Goal: Check status: Check status

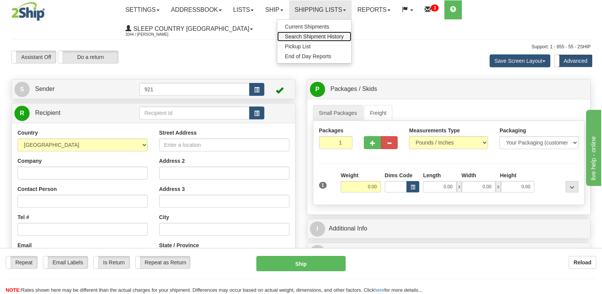
click at [339, 36] on span "Search Shipment History" at bounding box center [314, 36] width 59 height 6
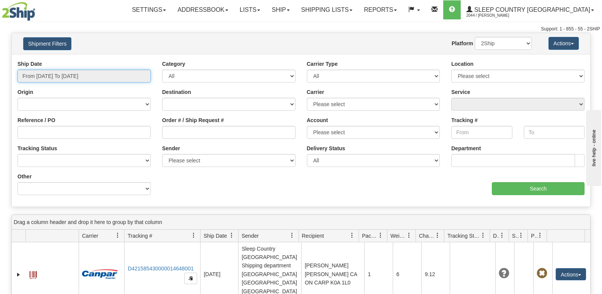
click at [91, 75] on input "From 10/12/2025 To 10/13/2025" at bounding box center [83, 76] width 133 height 13
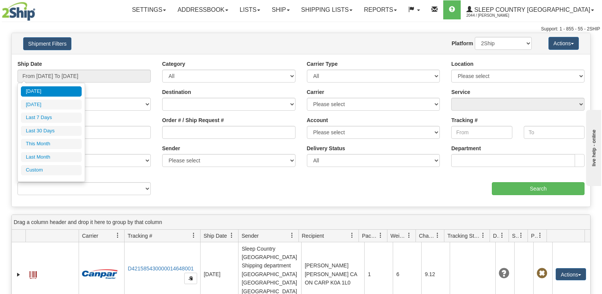
click at [59, 137] on ul "Today Yesterday Last 7 Days Last 30 Days This Month Last Month Custom" at bounding box center [51, 130] width 61 height 89
click at [60, 132] on li "Last 30 Days" at bounding box center [51, 131] width 61 height 10
type input "From 09/14/2025 To 10/13/2025"
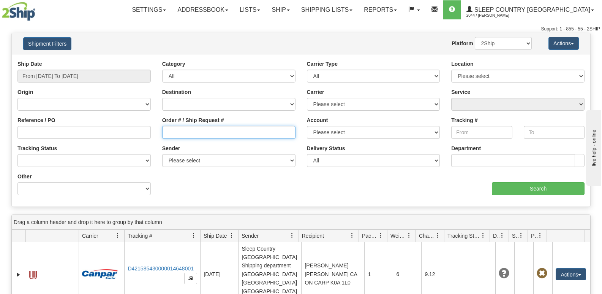
click at [241, 138] on input "Order # / Ship Request #" at bounding box center [228, 132] width 133 height 13
paste input "9000I140355"
type input "9000I140355"
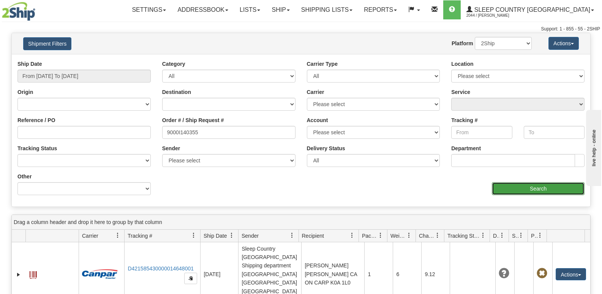
click at [536, 187] on input "Search" at bounding box center [538, 188] width 93 height 13
